Goal: Find specific page/section: Find specific page/section

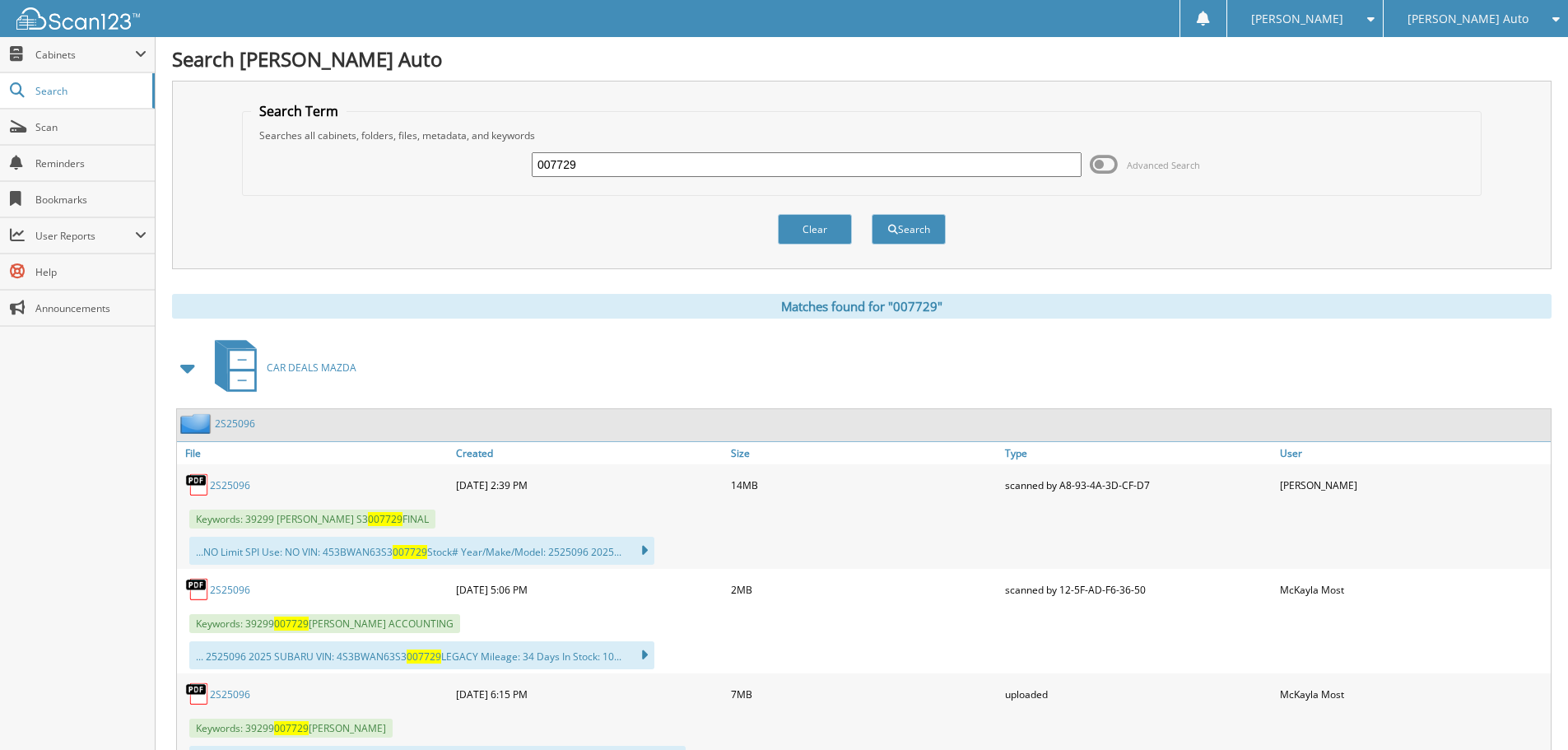
click at [637, 170] on input "007729" at bounding box center [806, 164] width 550 height 25
type input "220759"
click at [872, 214] on button "Search" at bounding box center [908, 229] width 74 height 31
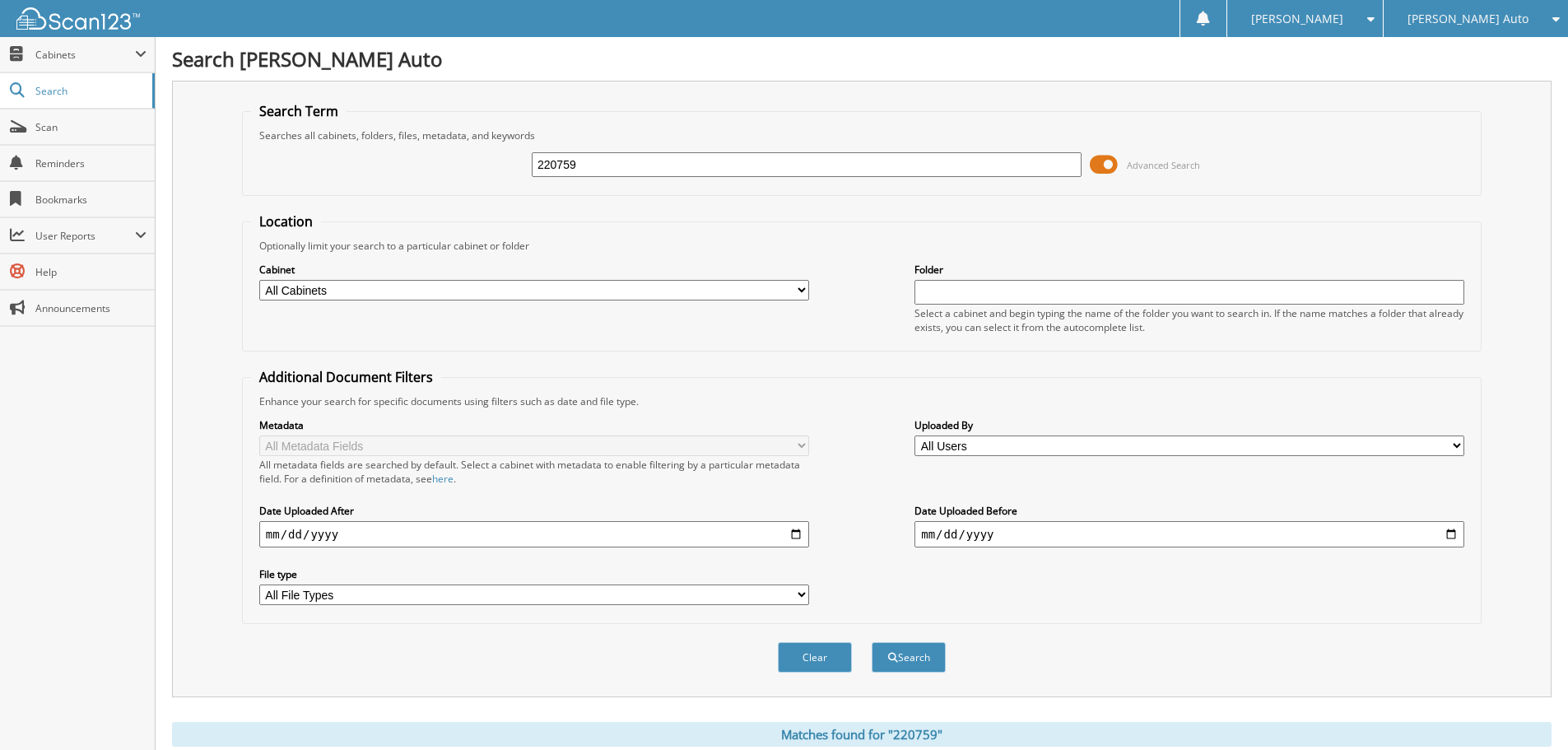
click at [1106, 175] on span at bounding box center [1104, 164] width 28 height 25
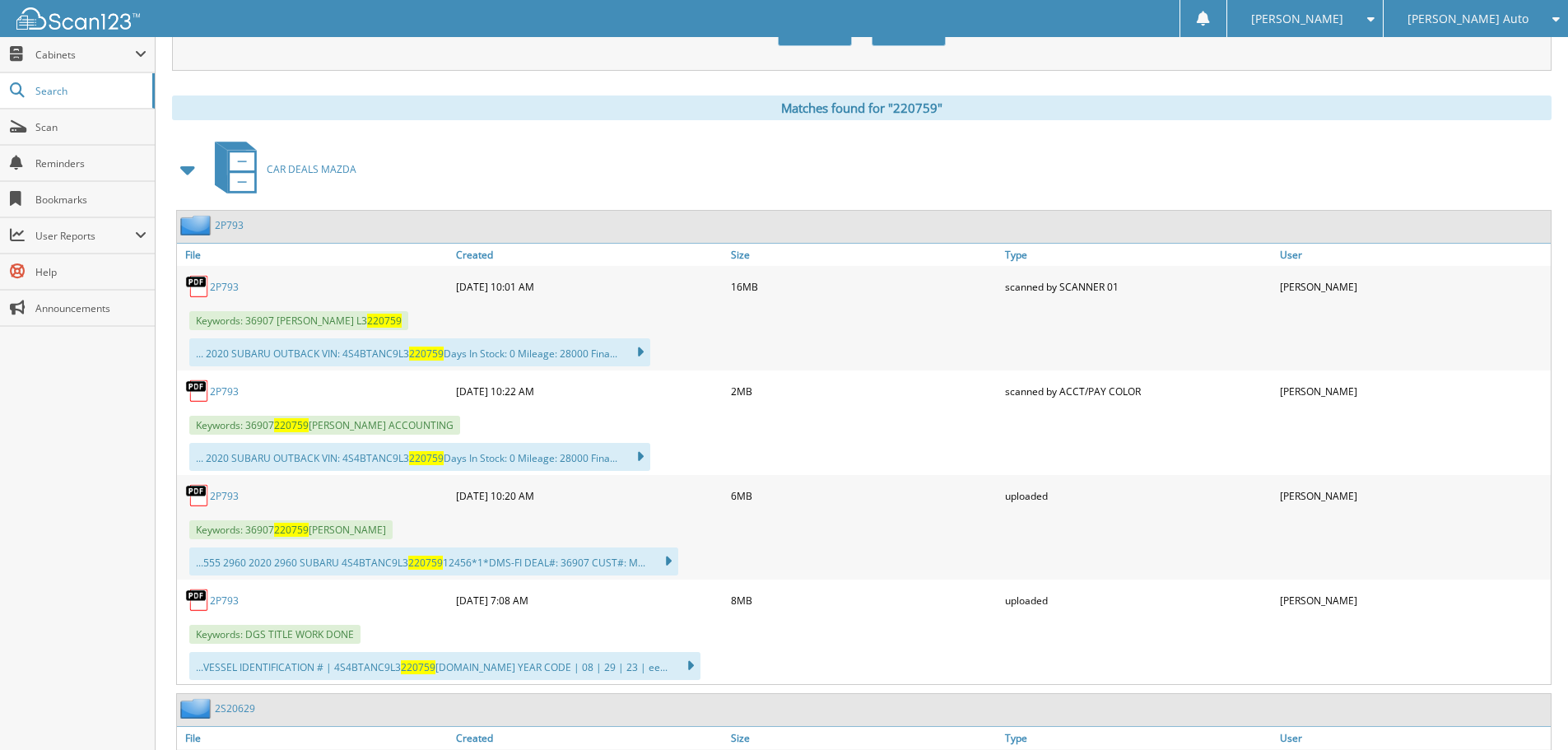
scroll to position [247, 0]
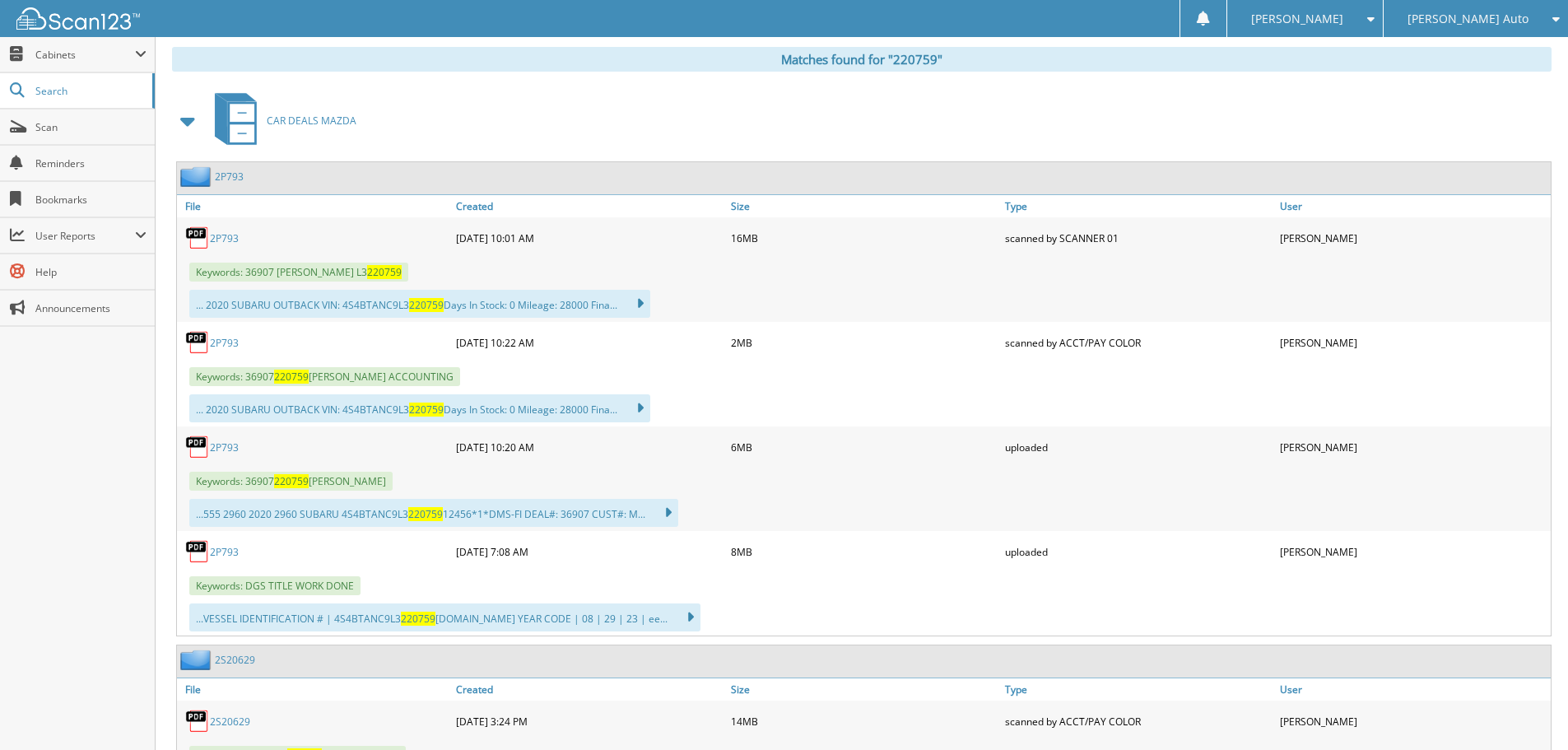
click at [231, 343] on link "2P793" at bounding box center [224, 343] width 29 height 14
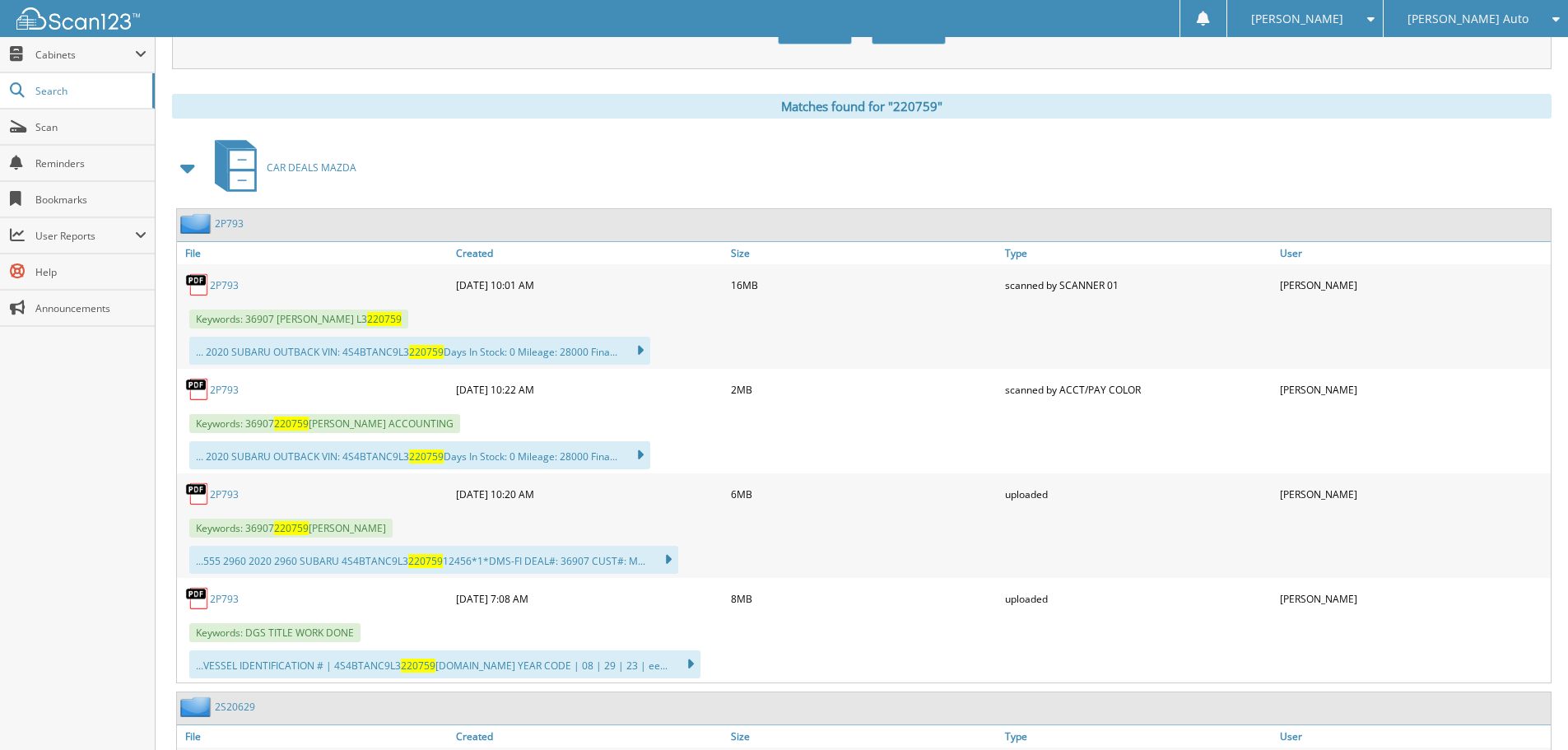
scroll to position [0, 0]
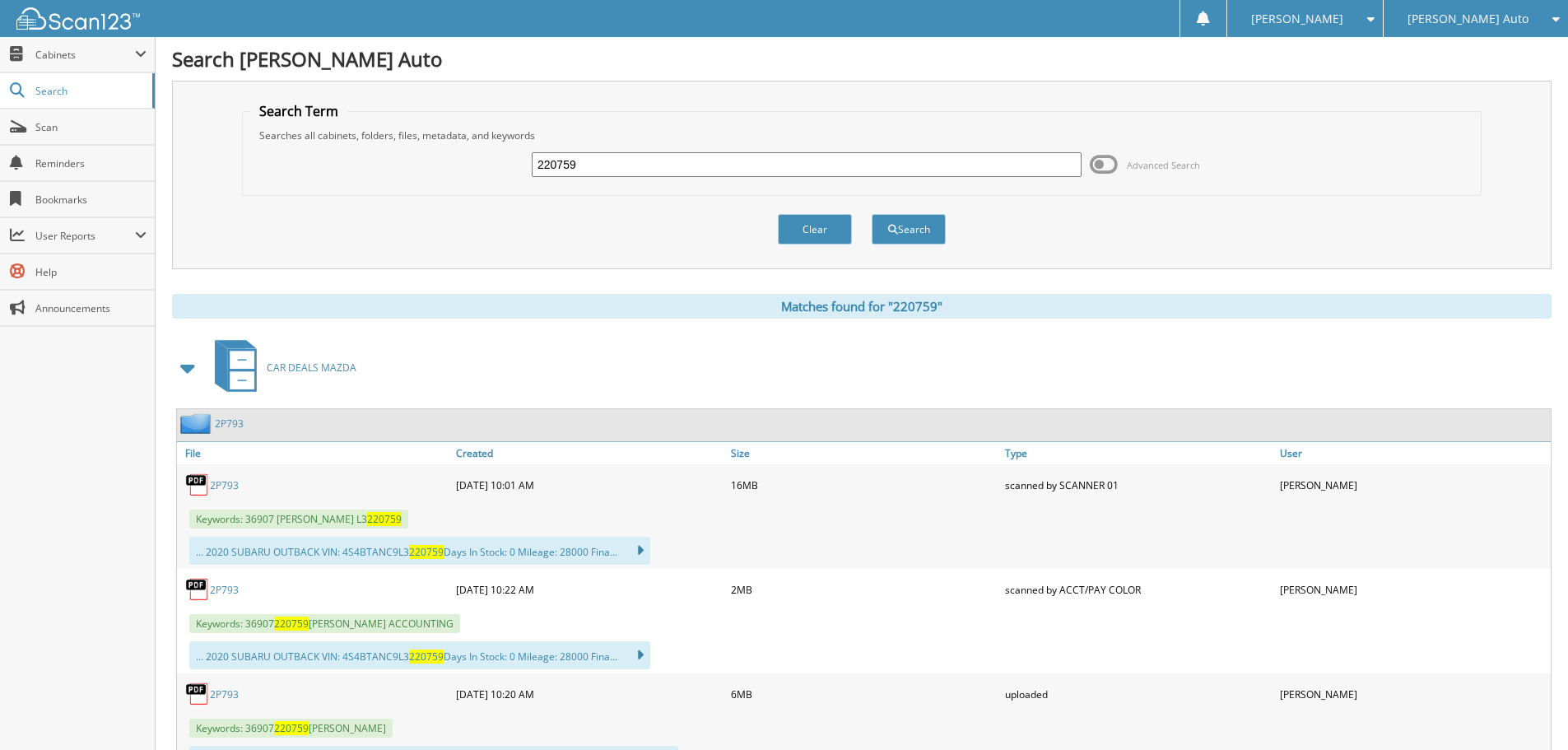
click at [703, 170] on input "220759" at bounding box center [806, 164] width 550 height 25
type input "209859"
click at [872, 214] on button "Search" at bounding box center [908, 229] width 74 height 31
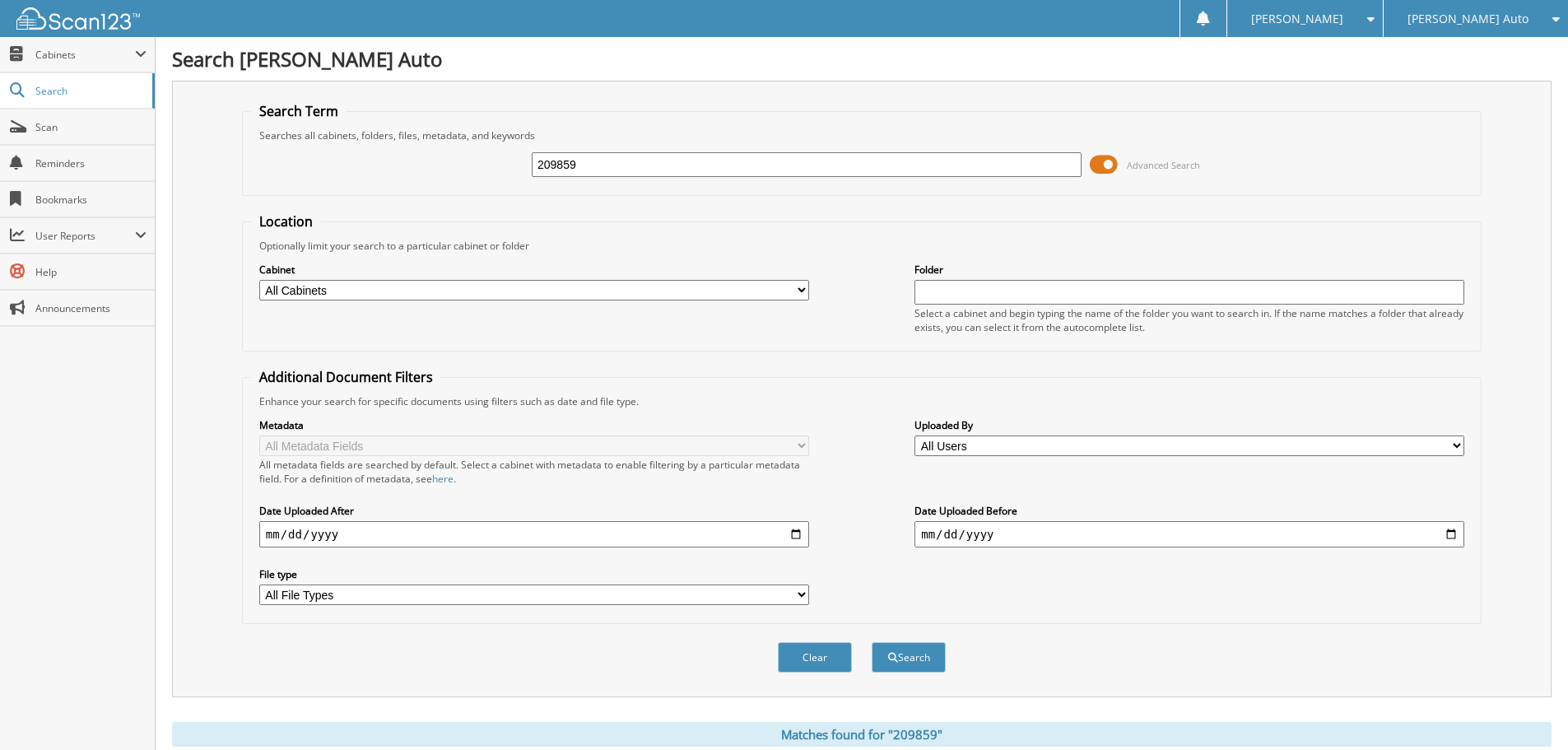
click at [1114, 163] on span at bounding box center [1104, 164] width 28 height 25
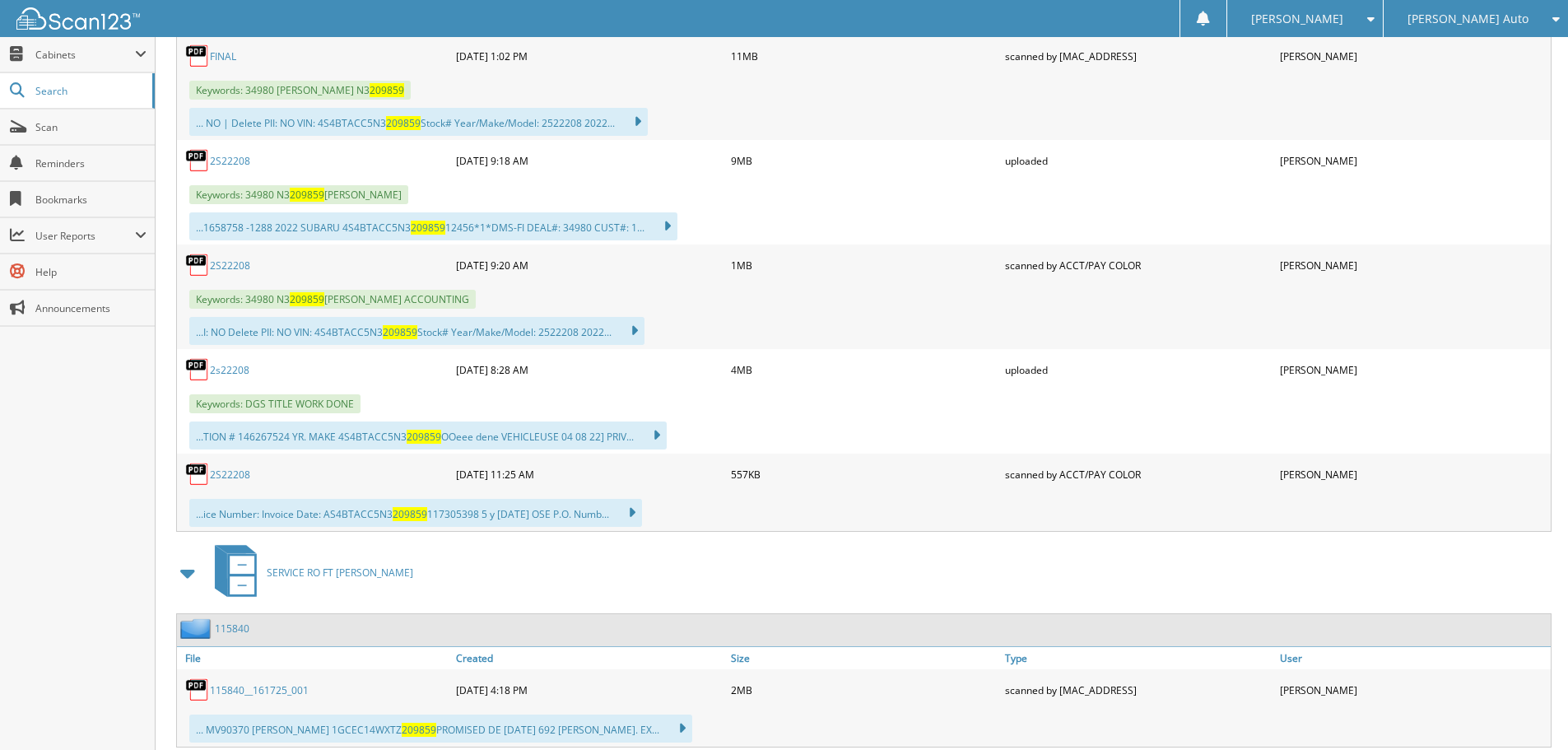
scroll to position [412, 0]
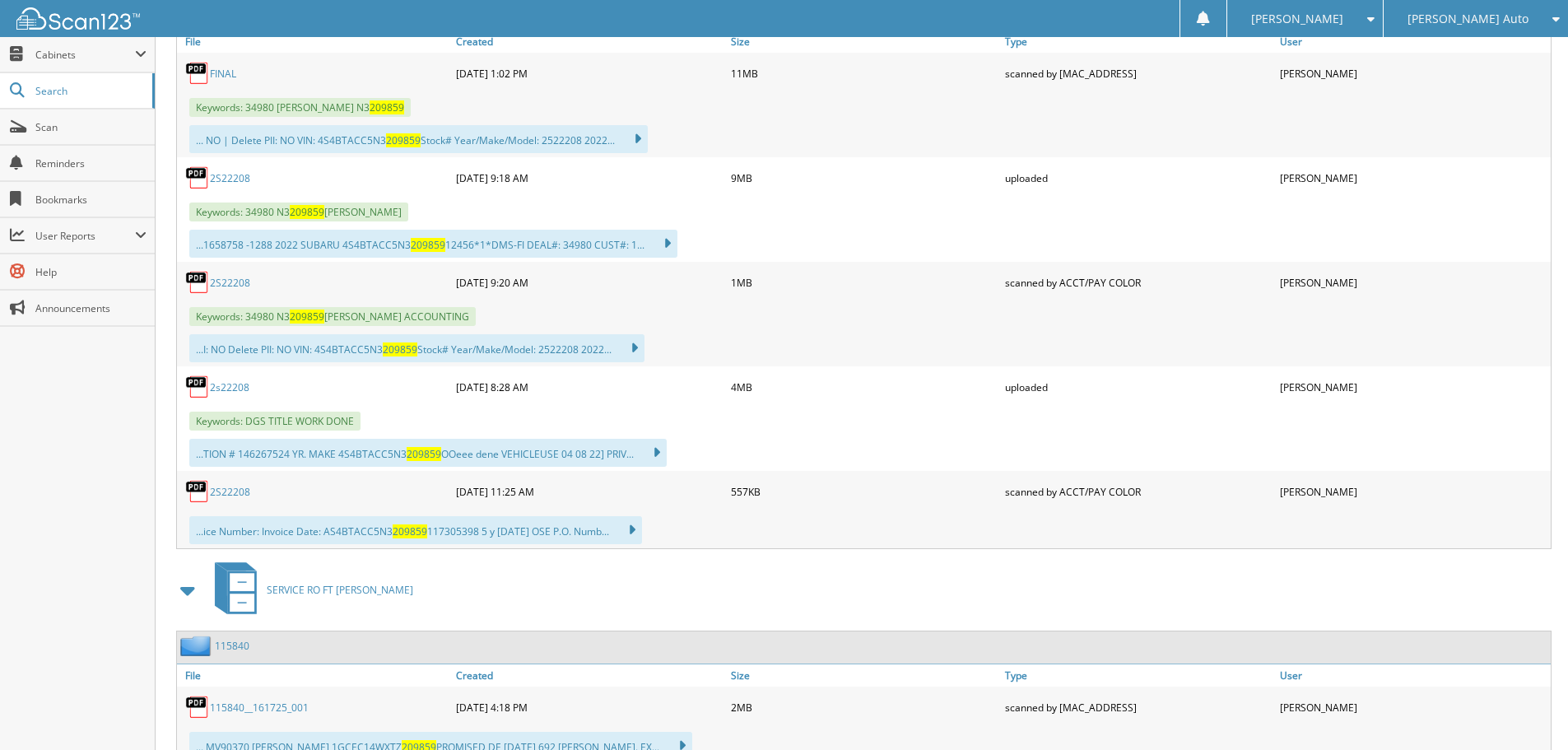
click at [233, 286] on link "2S22208" at bounding box center [229, 283] width 40 height 14
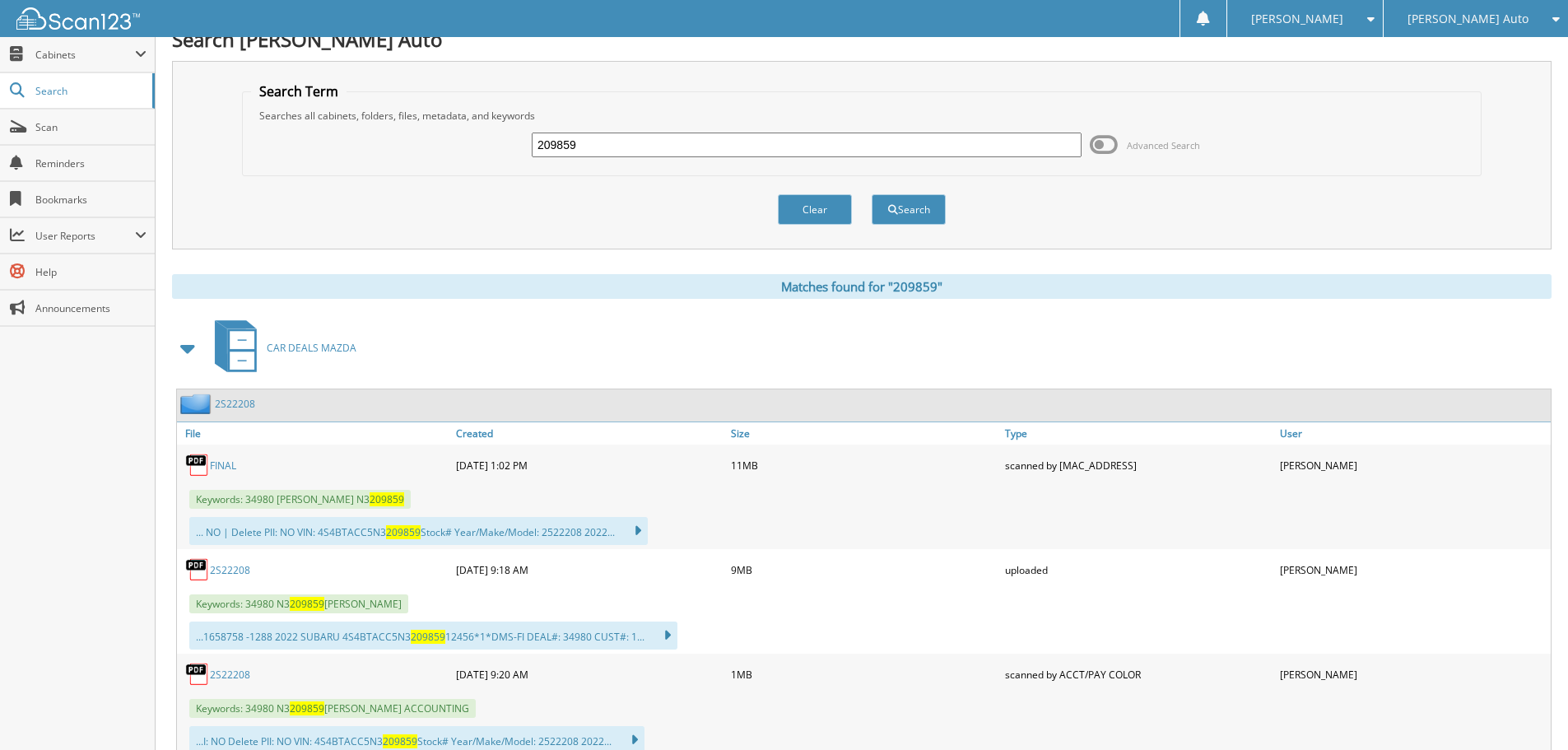
scroll to position [0, 0]
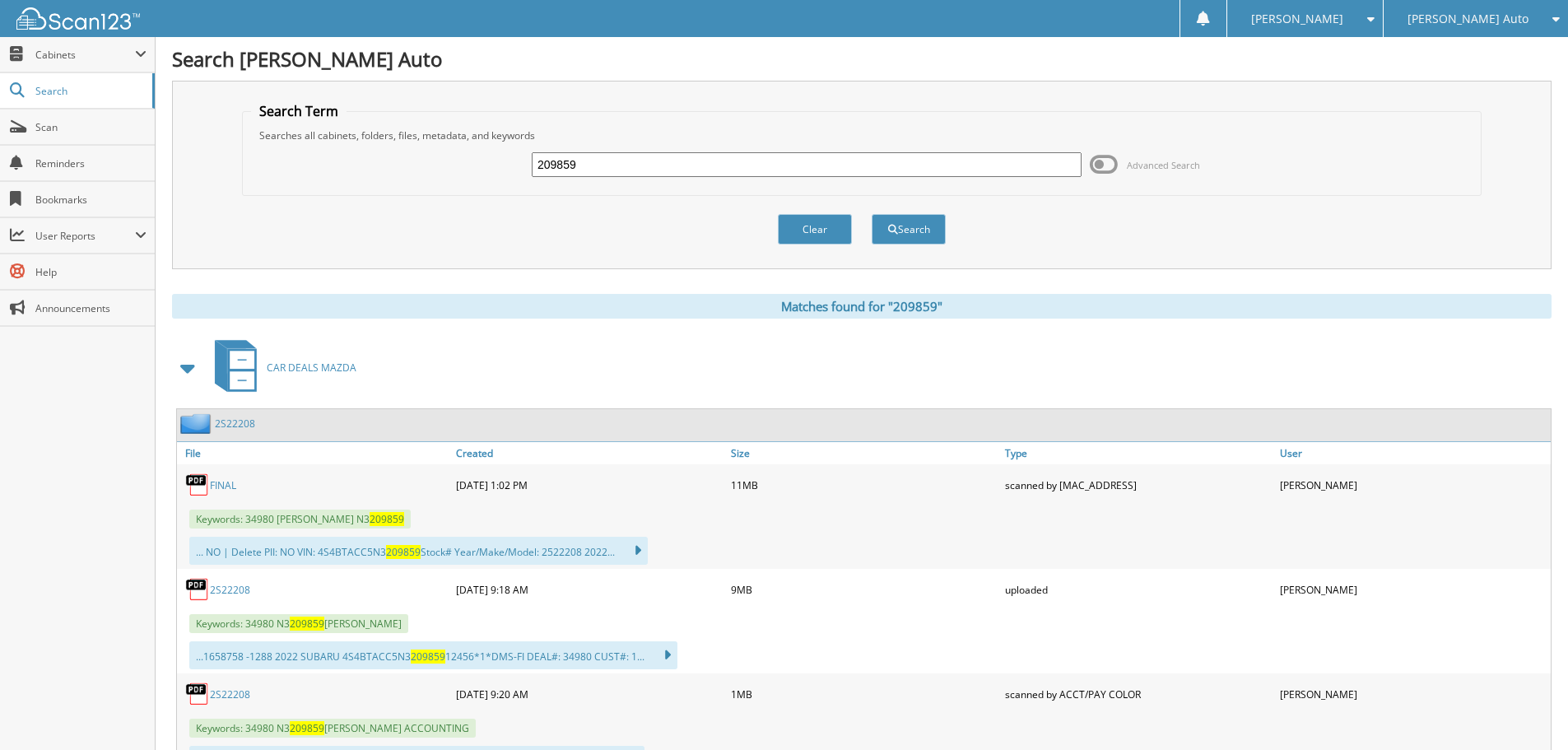
drag, startPoint x: 625, startPoint y: 149, endPoint x: 619, endPoint y: 160, distance: 12.5
click at [622, 152] on div "209859 Advanced Search" at bounding box center [862, 164] width 1221 height 44
click at [619, 160] on input "209859" at bounding box center [806, 164] width 550 height 25
type input "118880"
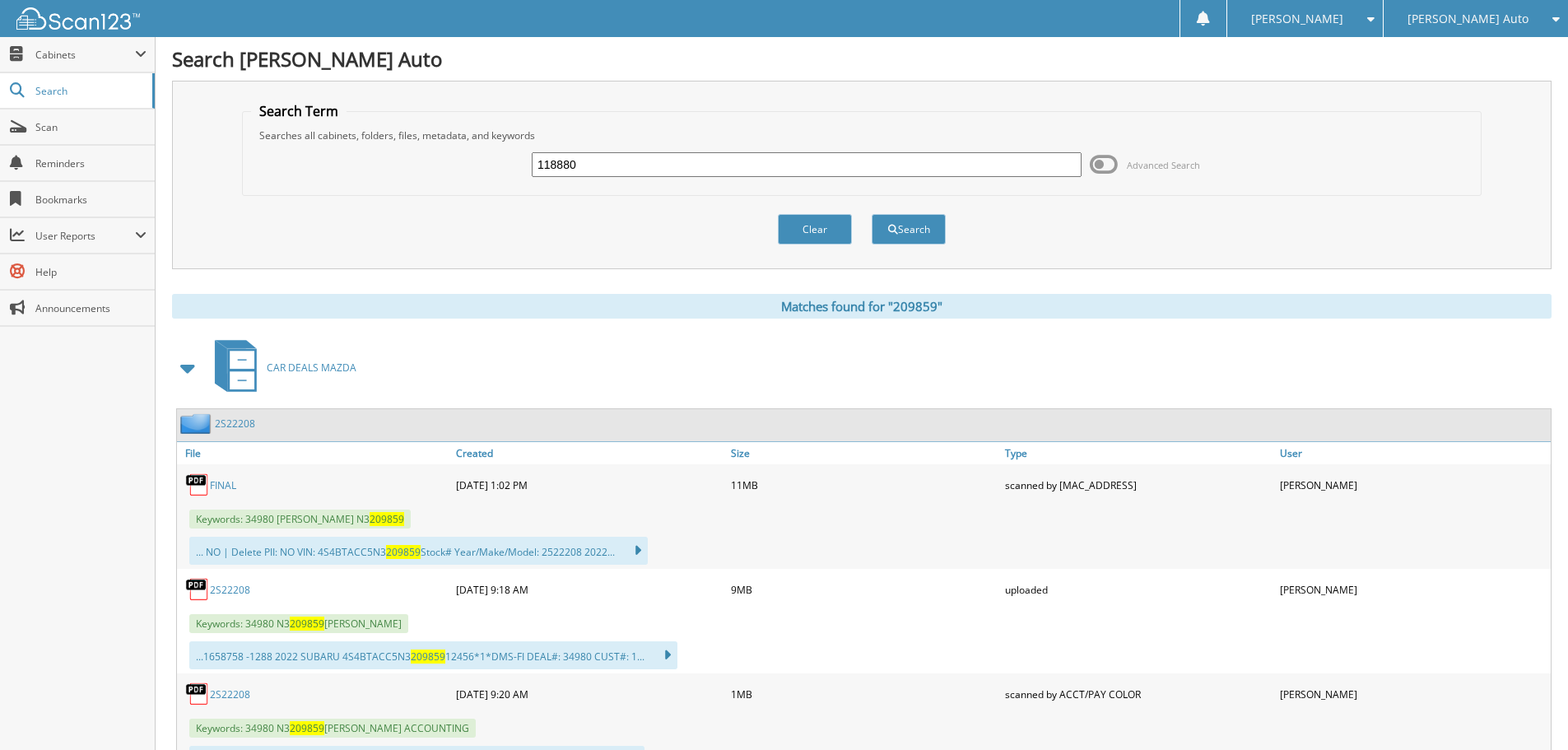
click at [872, 214] on button "Search" at bounding box center [908, 229] width 74 height 31
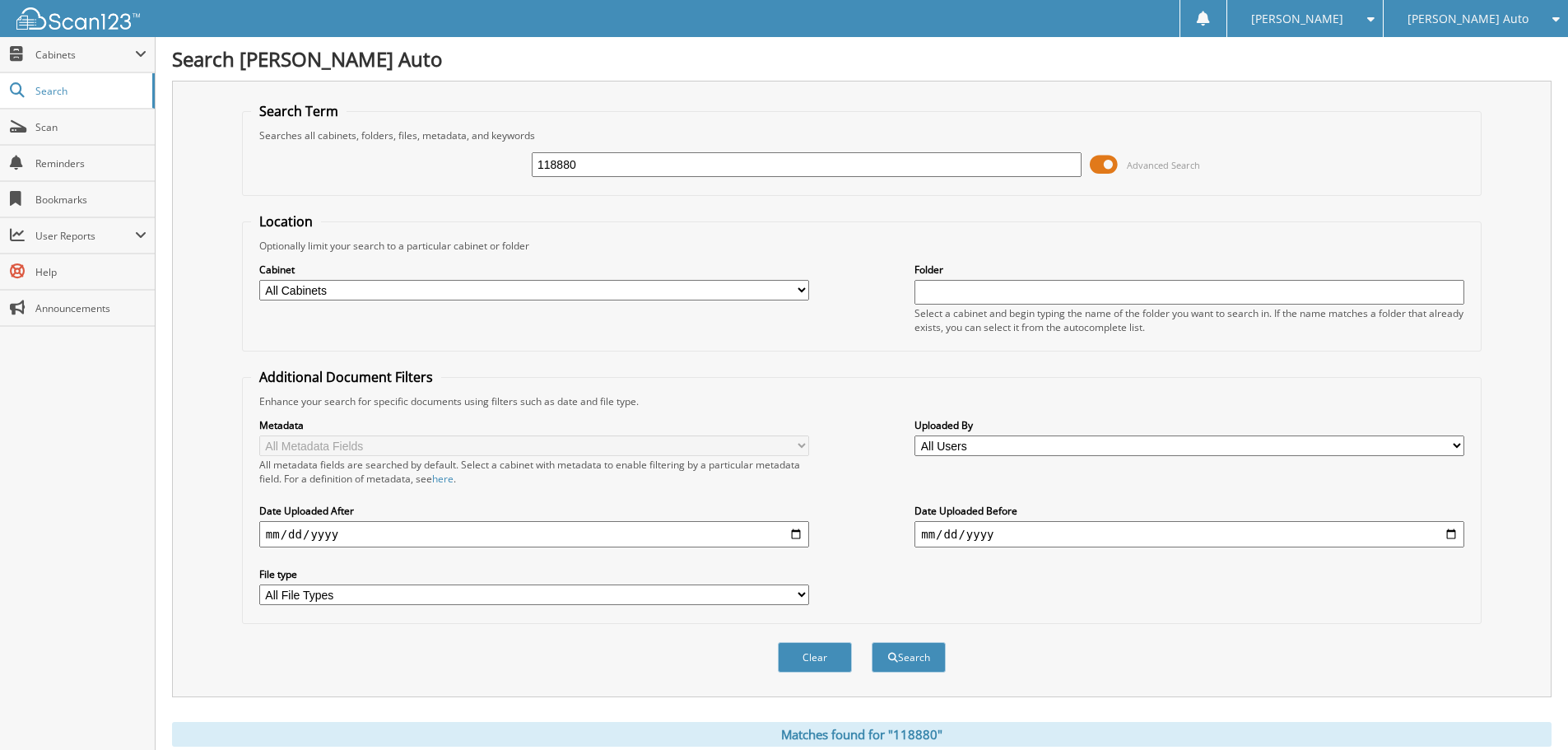
click at [1103, 170] on span at bounding box center [1104, 164] width 28 height 25
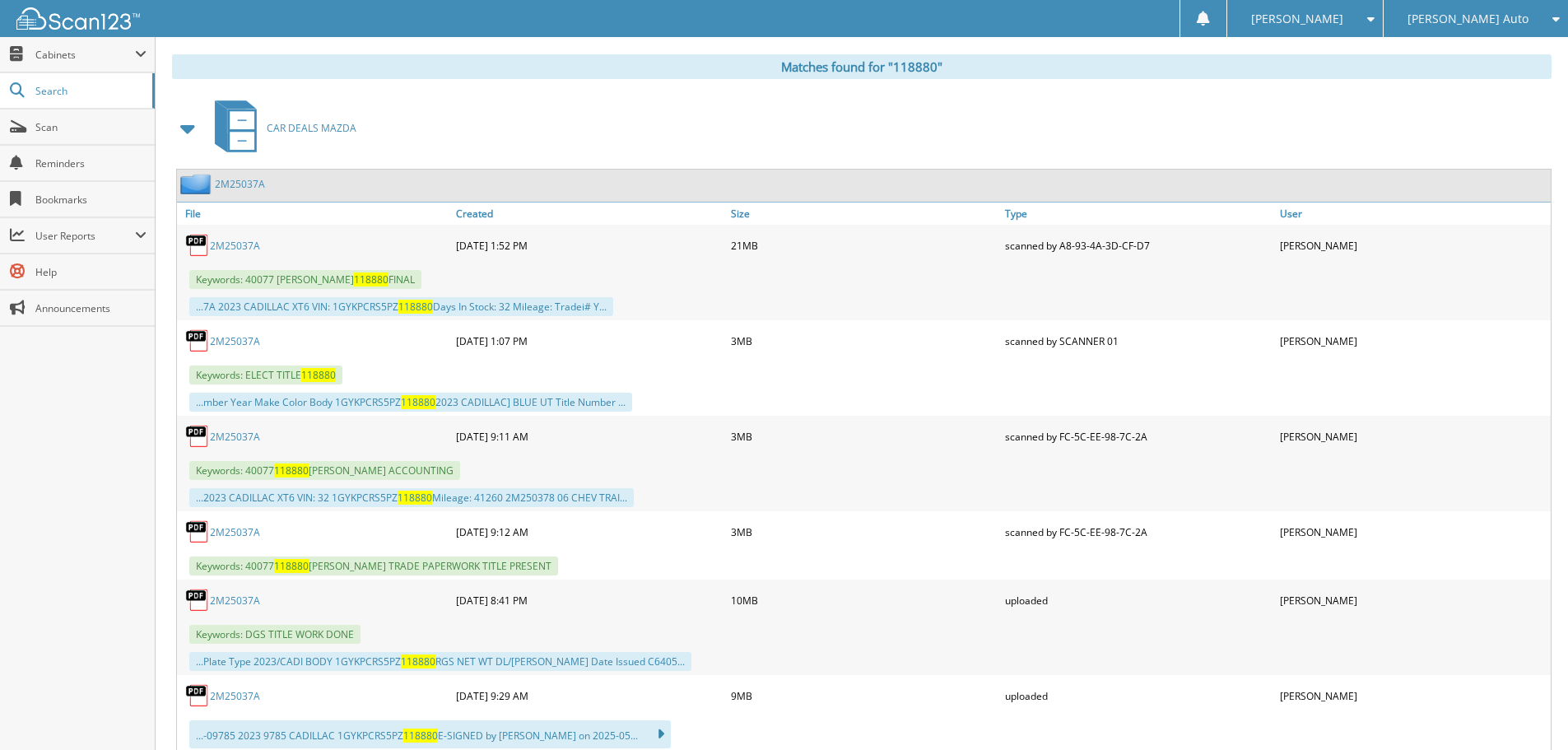
scroll to position [247, 0]
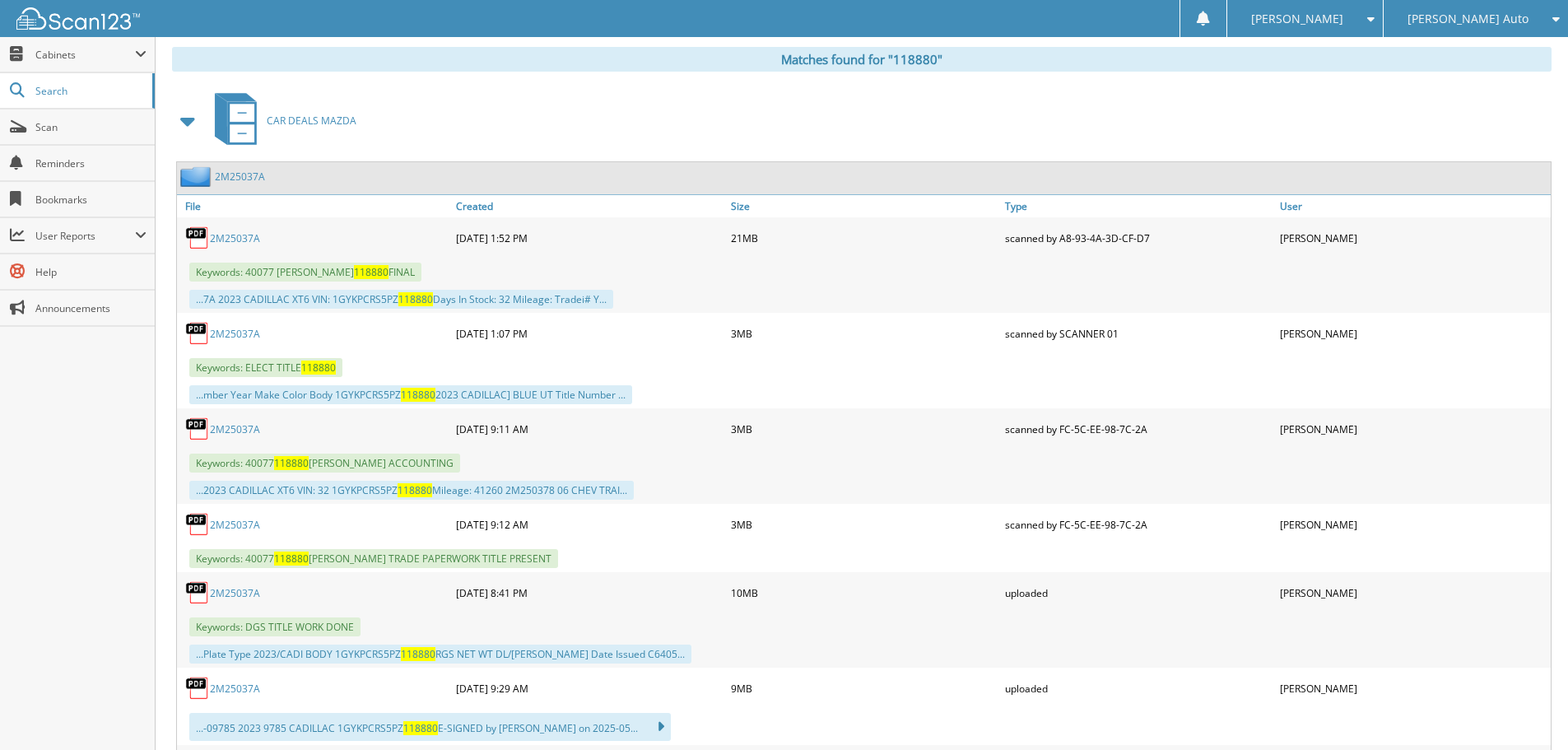
click at [232, 426] on link "2M25037A" at bounding box center [234, 429] width 50 height 14
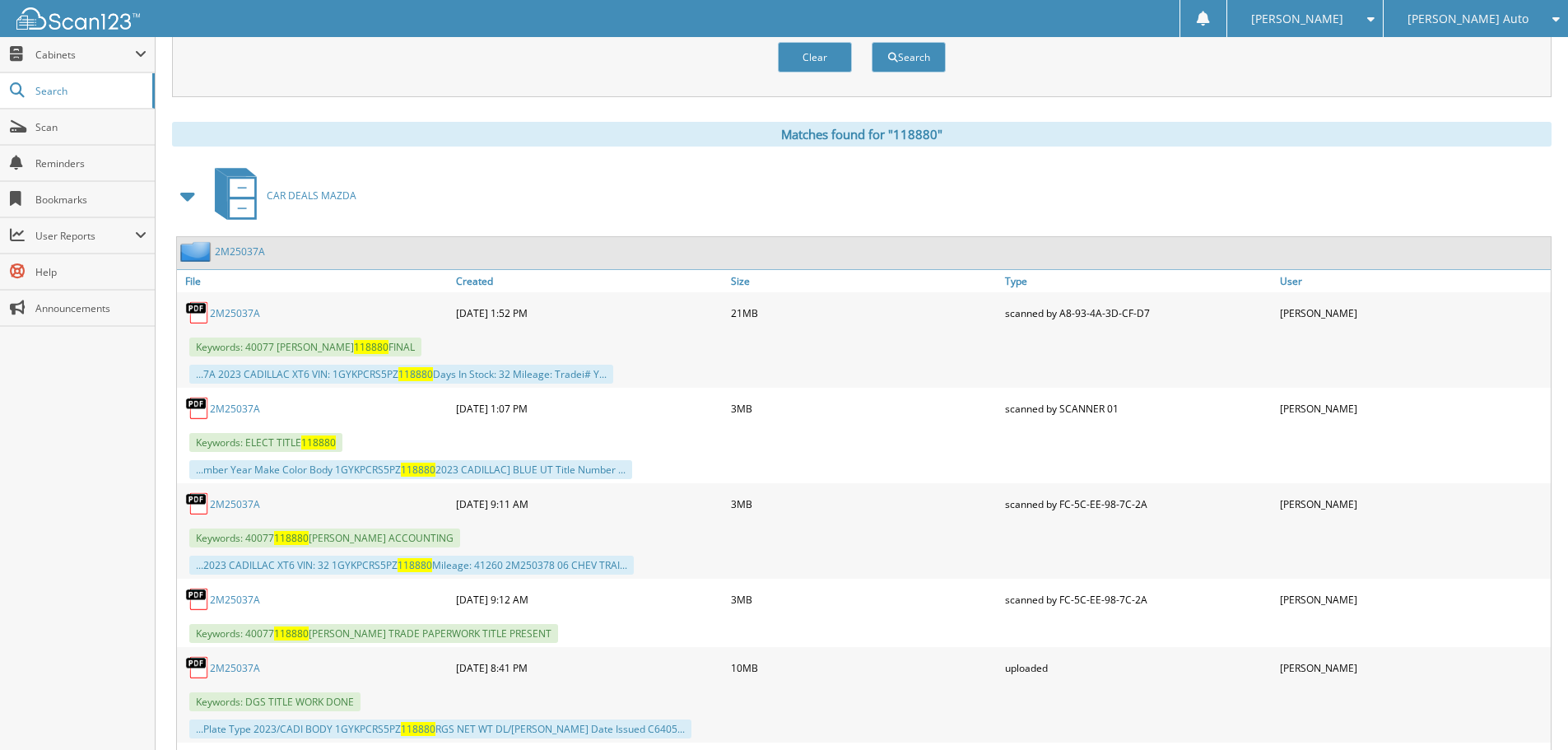
scroll to position [0, 0]
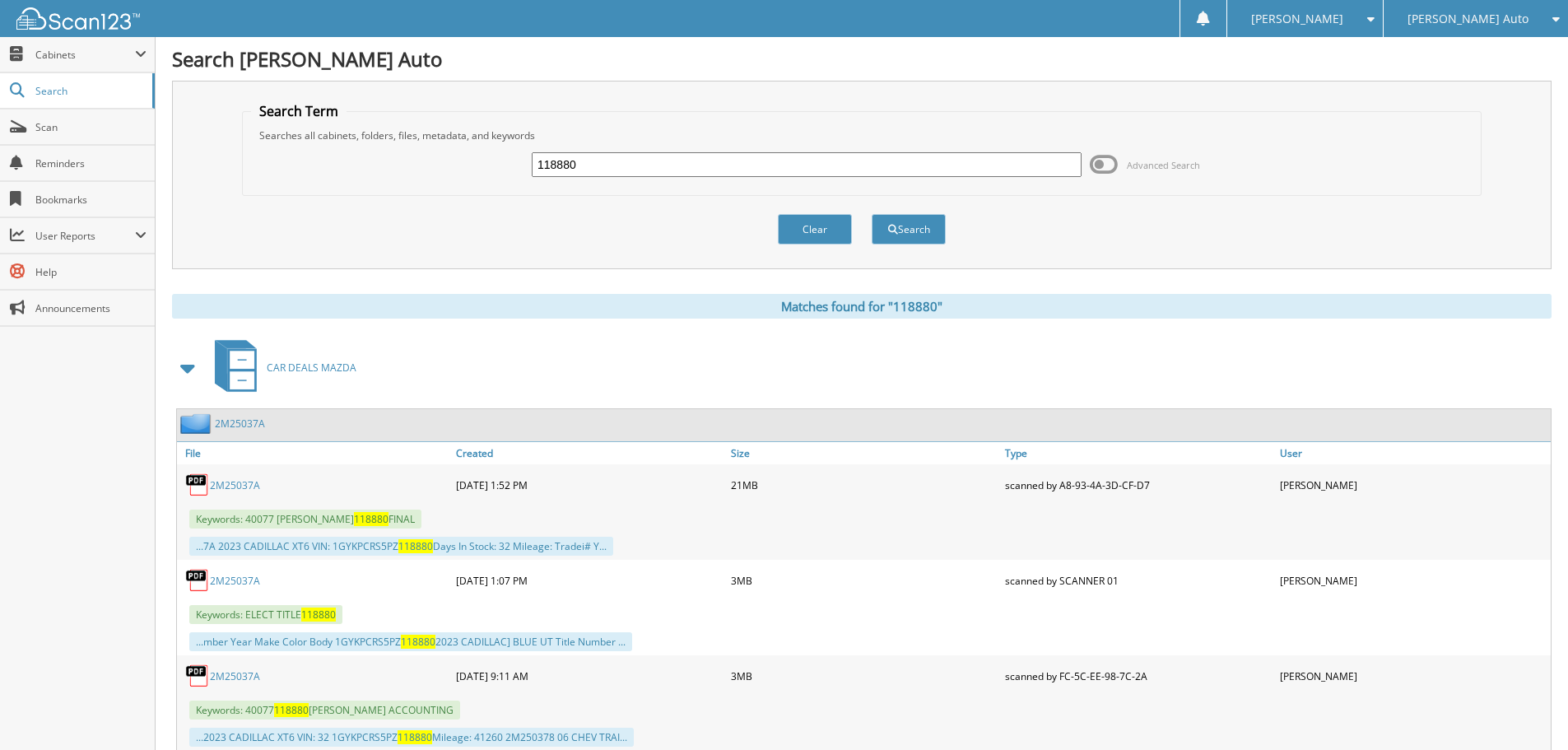
click at [621, 172] on input "118880" at bounding box center [806, 164] width 550 height 25
type input "031616"
click at [872, 214] on button "Search" at bounding box center [908, 229] width 74 height 31
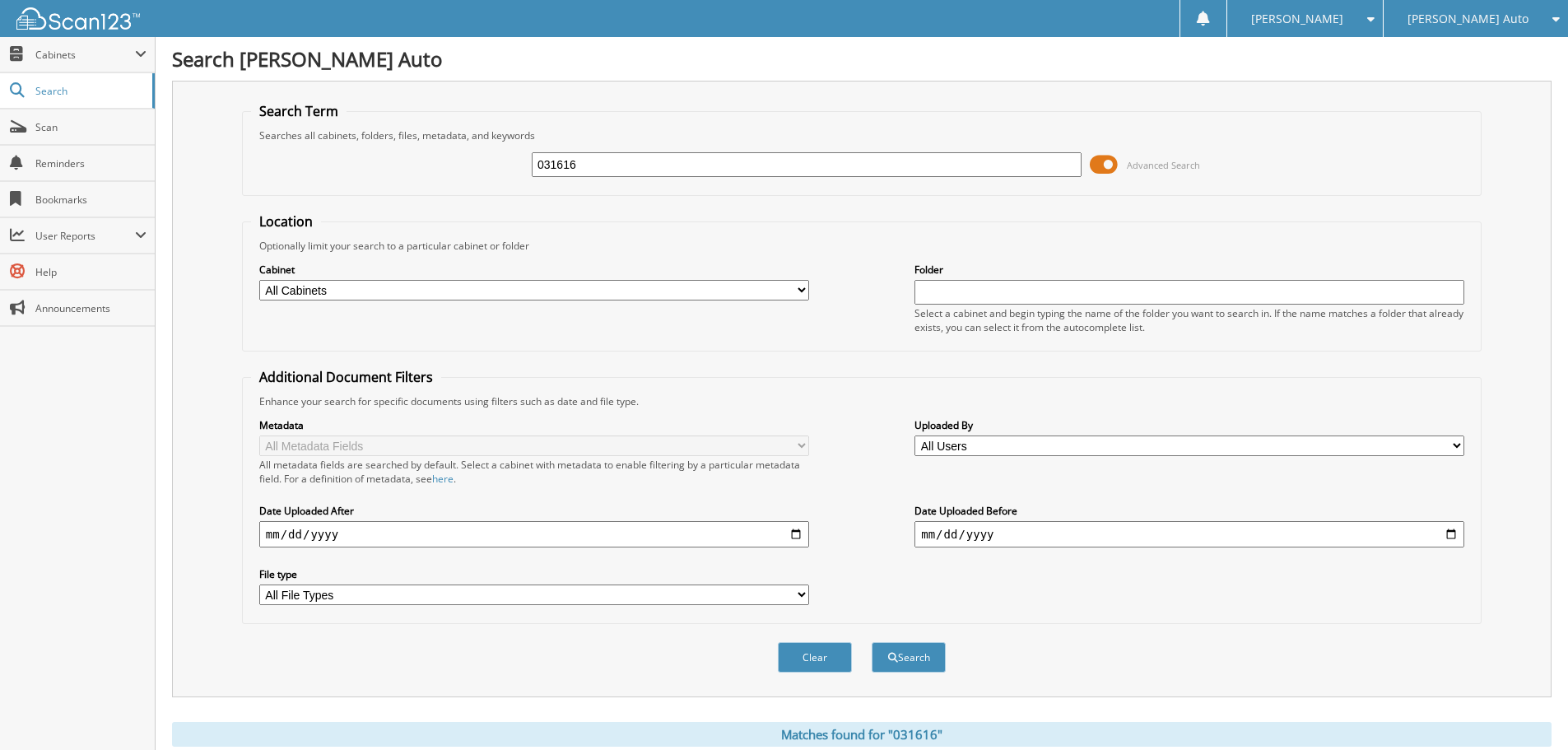
click at [1103, 171] on span at bounding box center [1104, 164] width 28 height 25
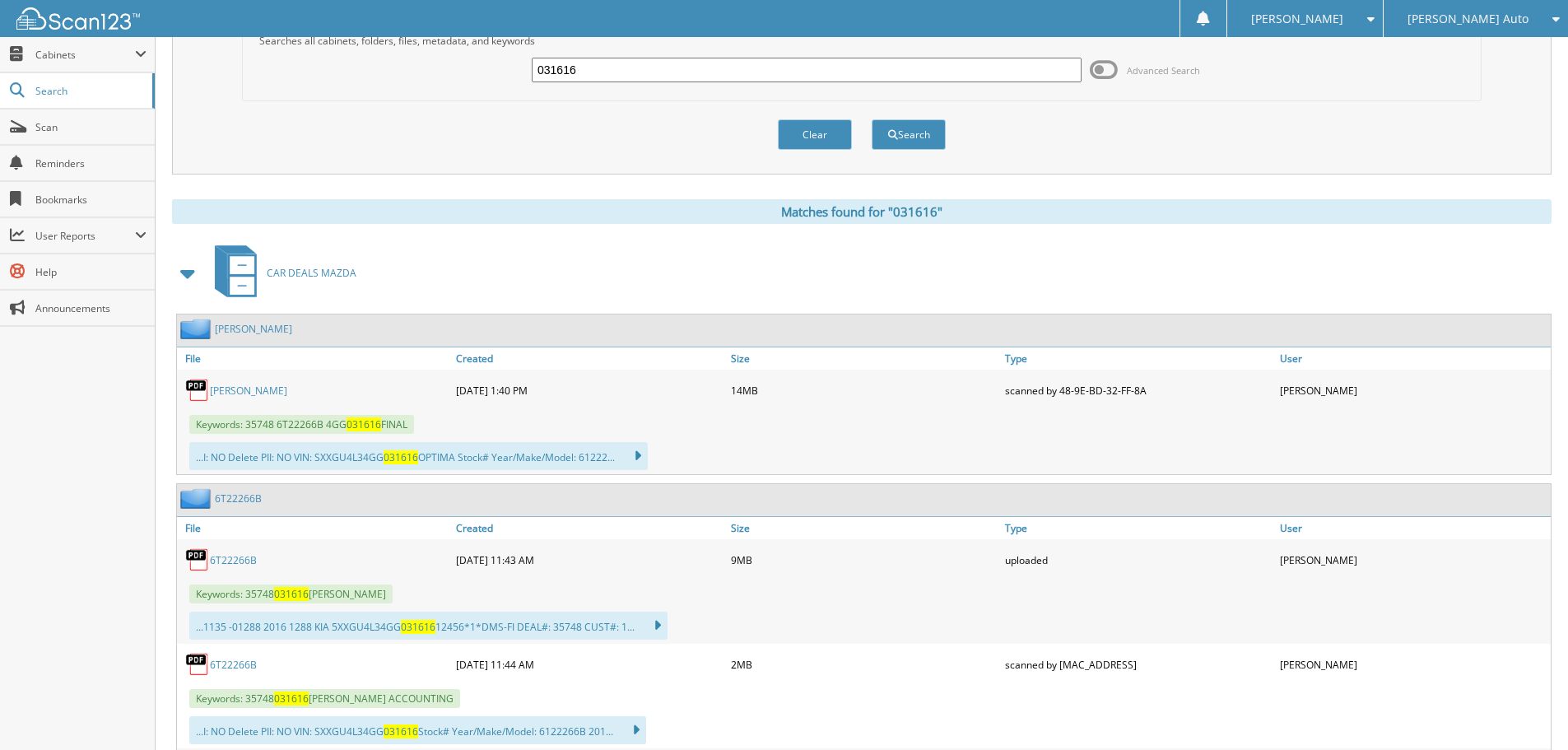
scroll to position [247, 0]
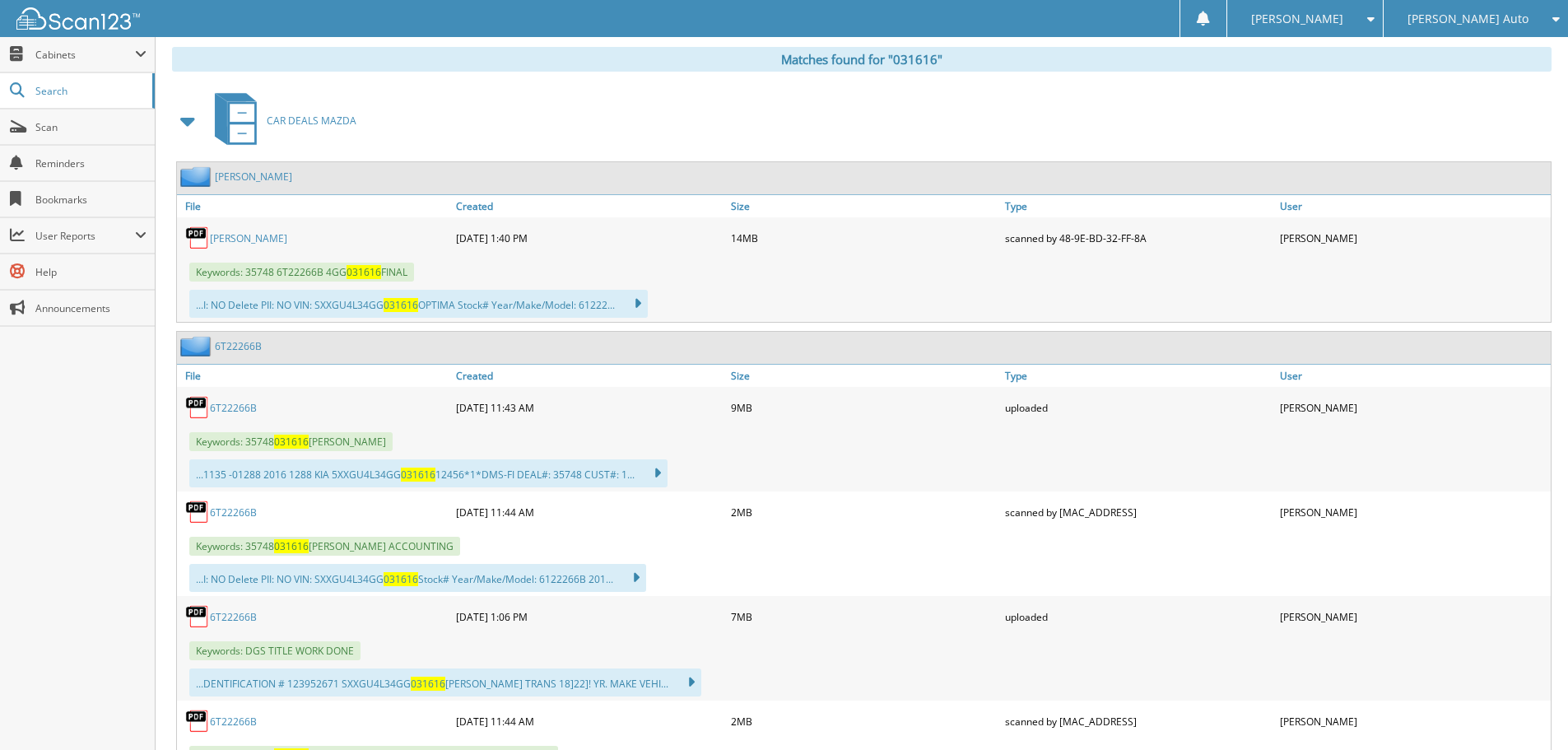
click at [240, 516] on link "6T22266B" at bounding box center [233, 512] width 47 height 14
